Goal: Task Accomplishment & Management: Complete application form

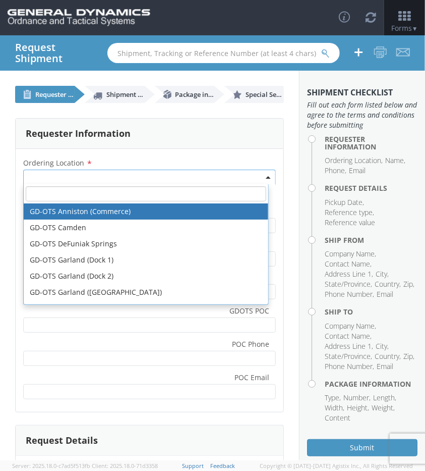
click at [83, 177] on span at bounding box center [149, 176] width 253 height 15
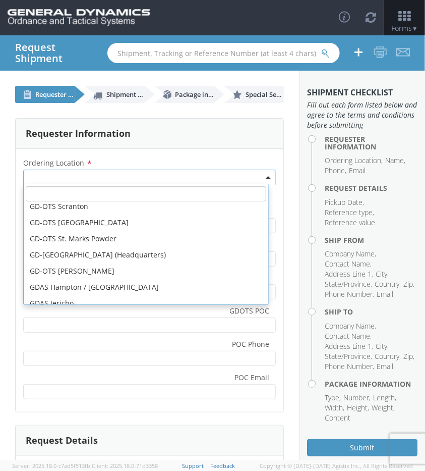
scroll to position [301, 0]
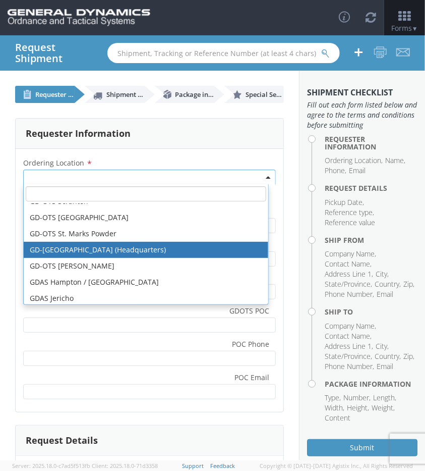
select select "307"
type input "[EMAIL_ADDRESS][DOMAIN_NAME]"
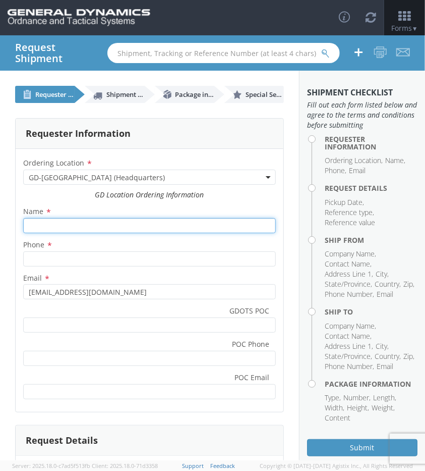
click at [82, 224] on input "Name *" at bounding box center [149, 225] width 253 height 15
type input "[PERSON_NAME] [PERSON_NAME]"
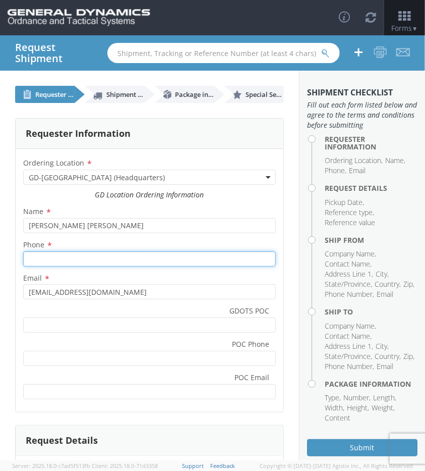
type input "7039640400"
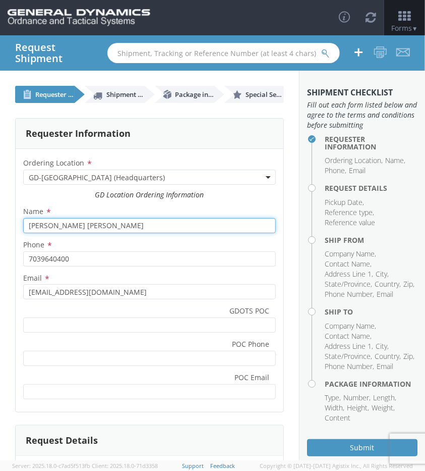
click at [80, 224] on input "[PERSON_NAME] [PERSON_NAME]" at bounding box center [149, 225] width 253 height 15
type input "[PERSON_NAME]"
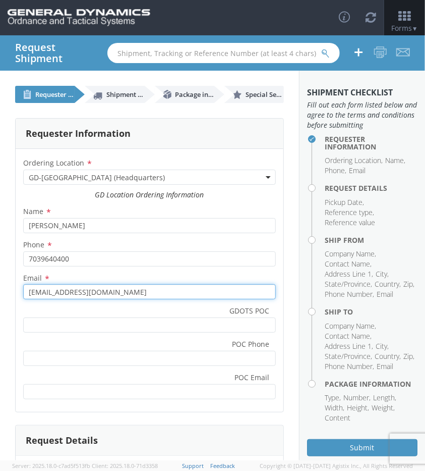
click at [69, 295] on input "[EMAIL_ADDRESS][DOMAIN_NAME]" at bounding box center [149, 291] width 253 height 15
click at [114, 294] on input "[EMAIL_ADDRESS][DOMAIN_NAME]" at bounding box center [149, 291] width 253 height 15
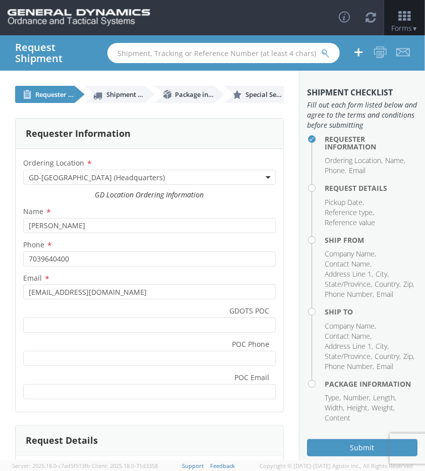
click at [115, 316] on label "GDOTS POC *" at bounding box center [150, 310] width 268 height 13
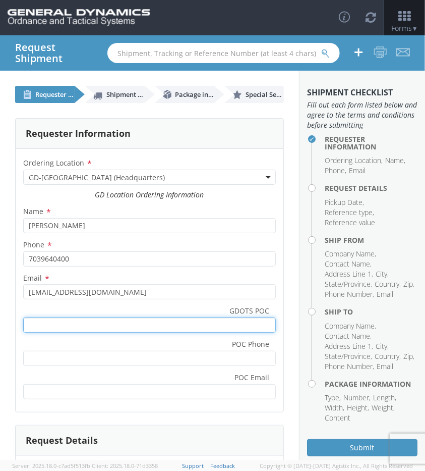
click at [115, 317] on input "GDOTS POC *" at bounding box center [149, 324] width 253 height 15
click at [152, 318] on input "GDOTS POC *" at bounding box center [149, 324] width 253 height 15
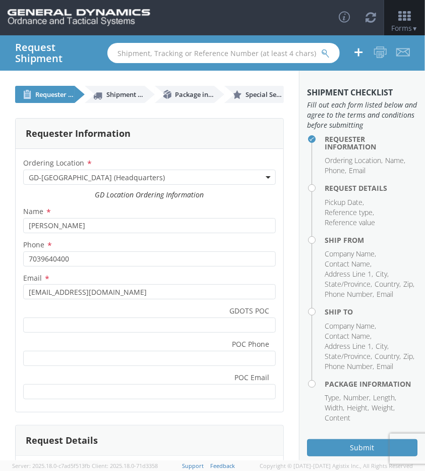
click at [78, 308] on label "GDOTS POC *" at bounding box center [150, 310] width 268 height 13
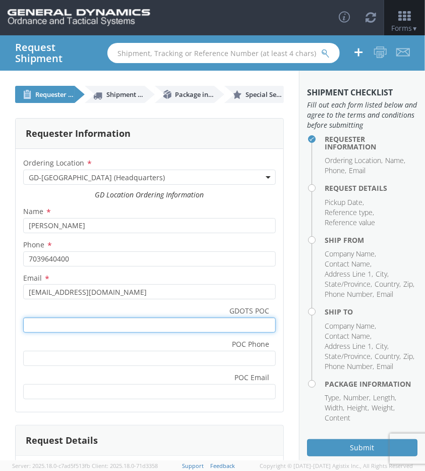
click at [78, 317] on input "GDOTS POC *" at bounding box center [149, 324] width 253 height 15
click at [57, 323] on input "GDOTS POC *" at bounding box center [149, 324] width 253 height 15
type input "[PERSON_NAME]"
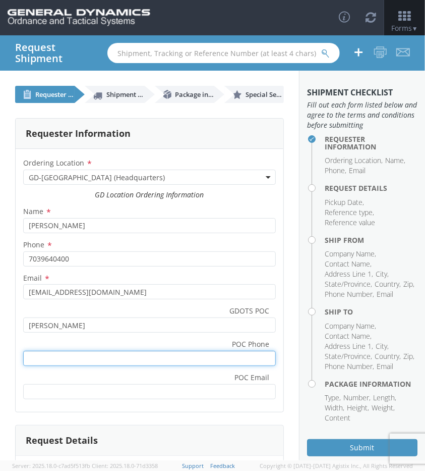
paste input "[PHONE_NUMBER]"
type input "[PHONE_NUMBER]"
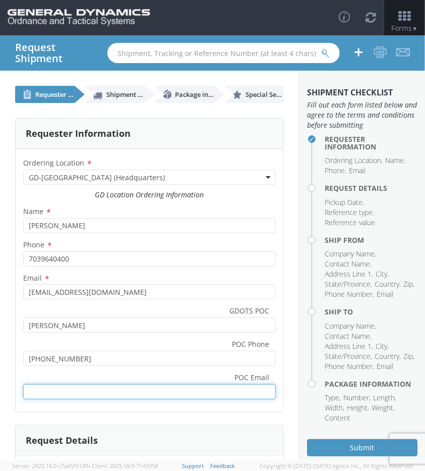
click at [84, 394] on input "POC Email *" at bounding box center [149, 391] width 253 height 15
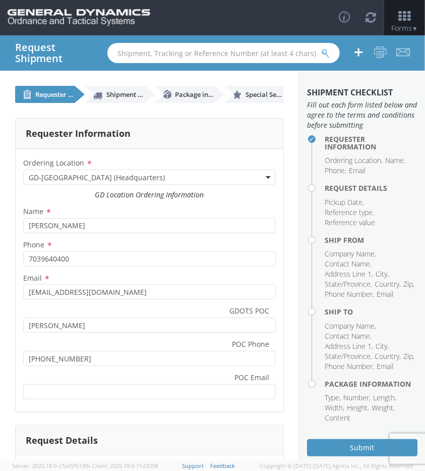
click at [111, 408] on div "Ordering Location * GD-OTS [GEOGRAPHIC_DATA] (Commerce) GD-OTS [GEOGRAPHIC_DATA…" at bounding box center [150, 280] width 268 height 263
drag, startPoint x: 64, startPoint y: 379, endPoint x: 59, endPoint y: 388, distance: 10.1
click at [59, 388] on div "POC Email *" at bounding box center [150, 385] width 268 height 28
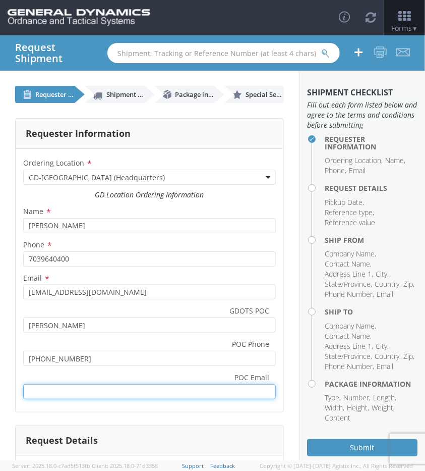
click at [59, 388] on input "POC Email *" at bounding box center [149, 391] width 253 height 15
paste input "E: [PERSON_NAME][EMAIL_ADDRESS][PERSON_NAME][DOMAIN_NAME]"
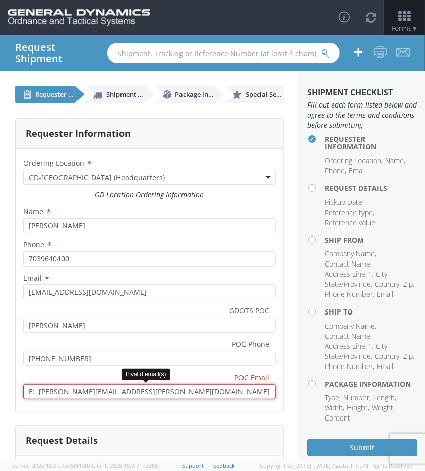
click at [40, 394] on input "E: [PERSON_NAME][EMAIL_ADDRESS][PERSON_NAME][DOMAIN_NAME]" at bounding box center [149, 391] width 253 height 15
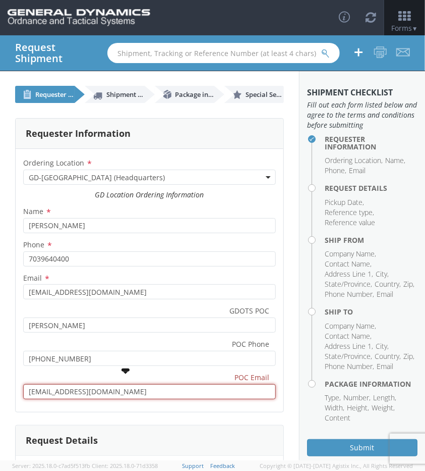
type input "[PERSON_NAME][EMAIL_ADDRESS][PERSON_NAME][DOMAIN_NAME]"
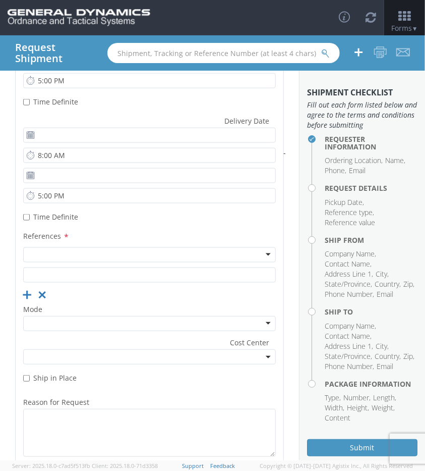
scroll to position [624, 0]
